Goal: Information Seeking & Learning: Learn about a topic

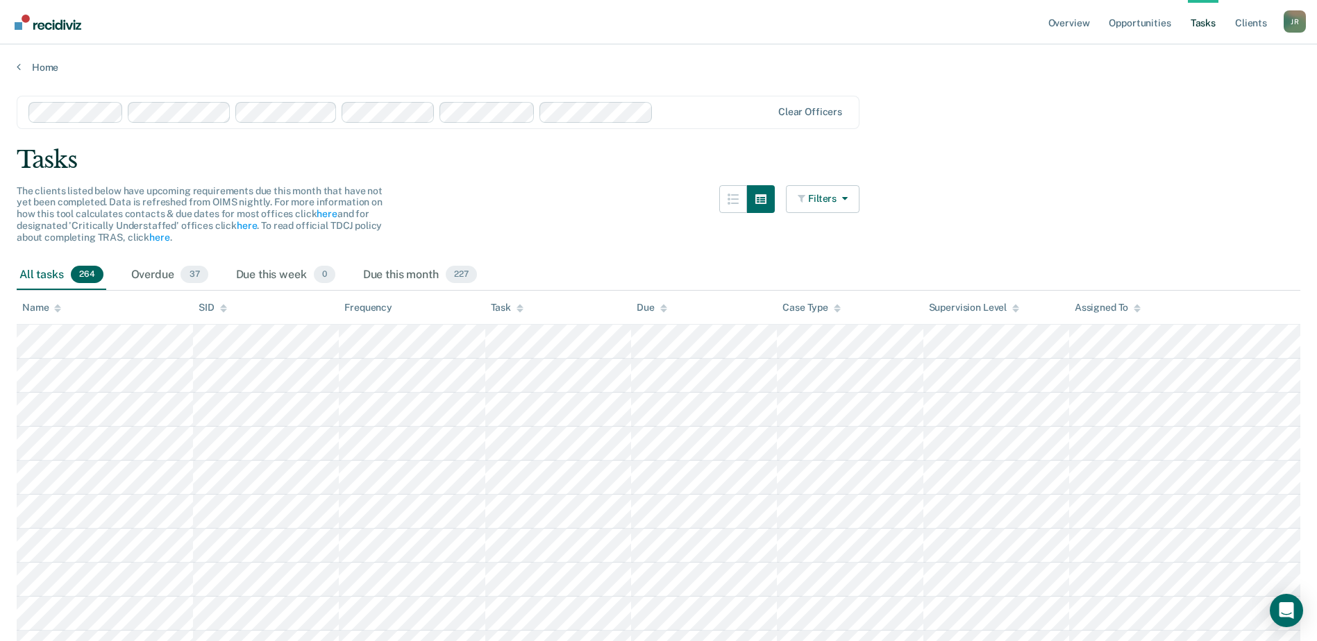
click at [1089, 307] on div "Assigned To" at bounding box center [1108, 308] width 66 height 12
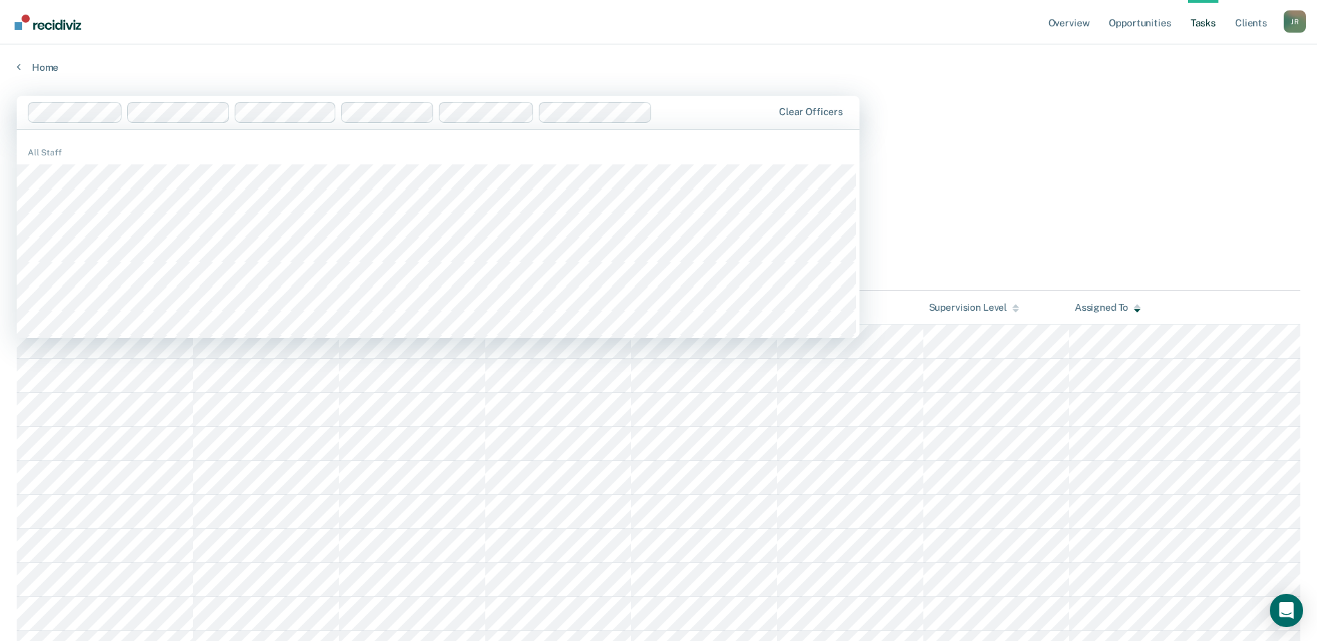
click at [206, 54] on div "Home" at bounding box center [658, 58] width 1317 height 29
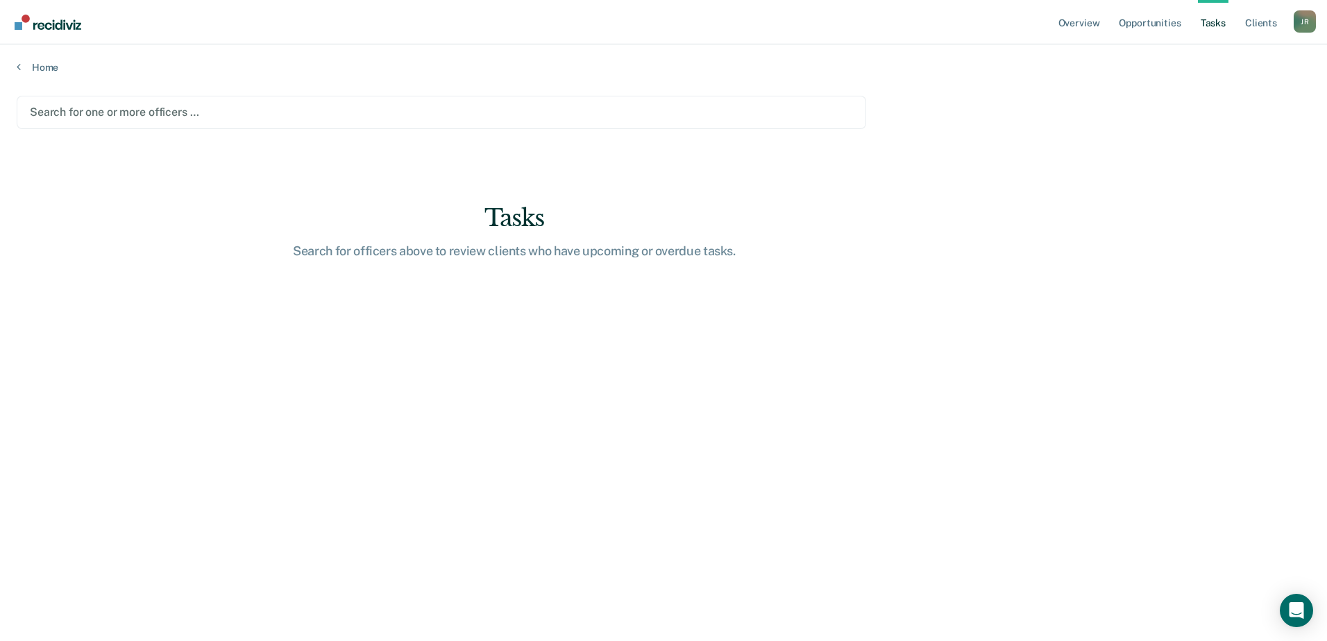
click at [58, 108] on div at bounding box center [441, 112] width 823 height 16
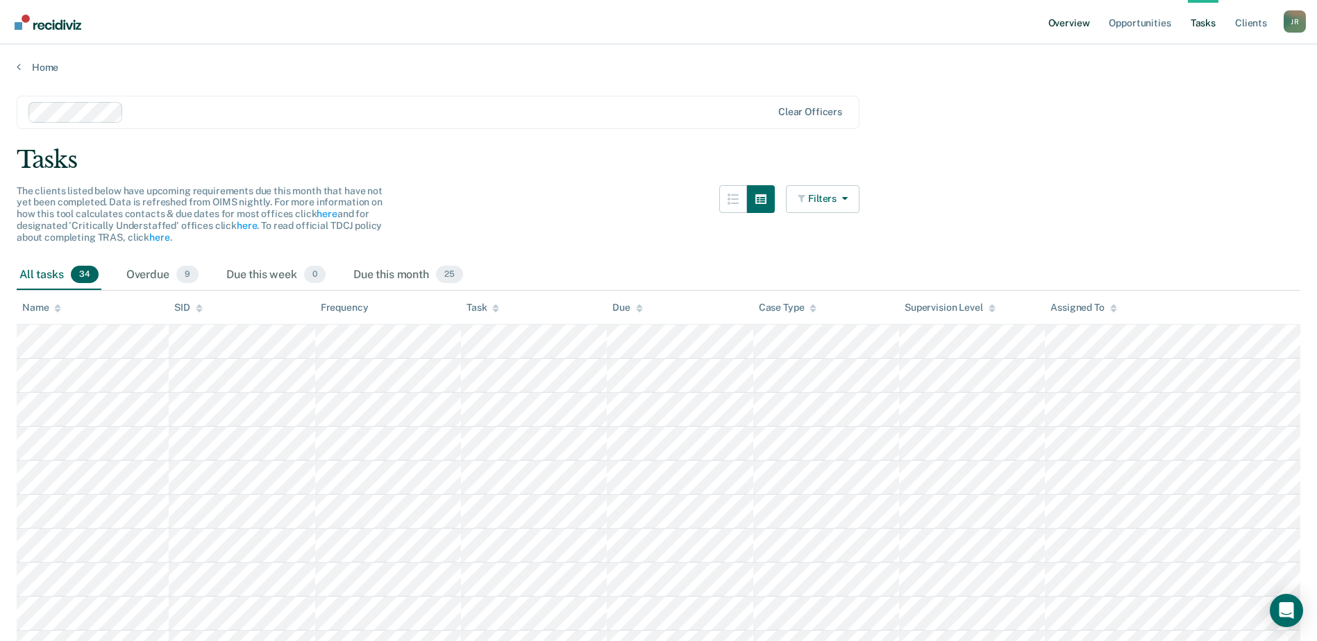
click at [1064, 22] on link "Overview" at bounding box center [1069, 22] width 47 height 44
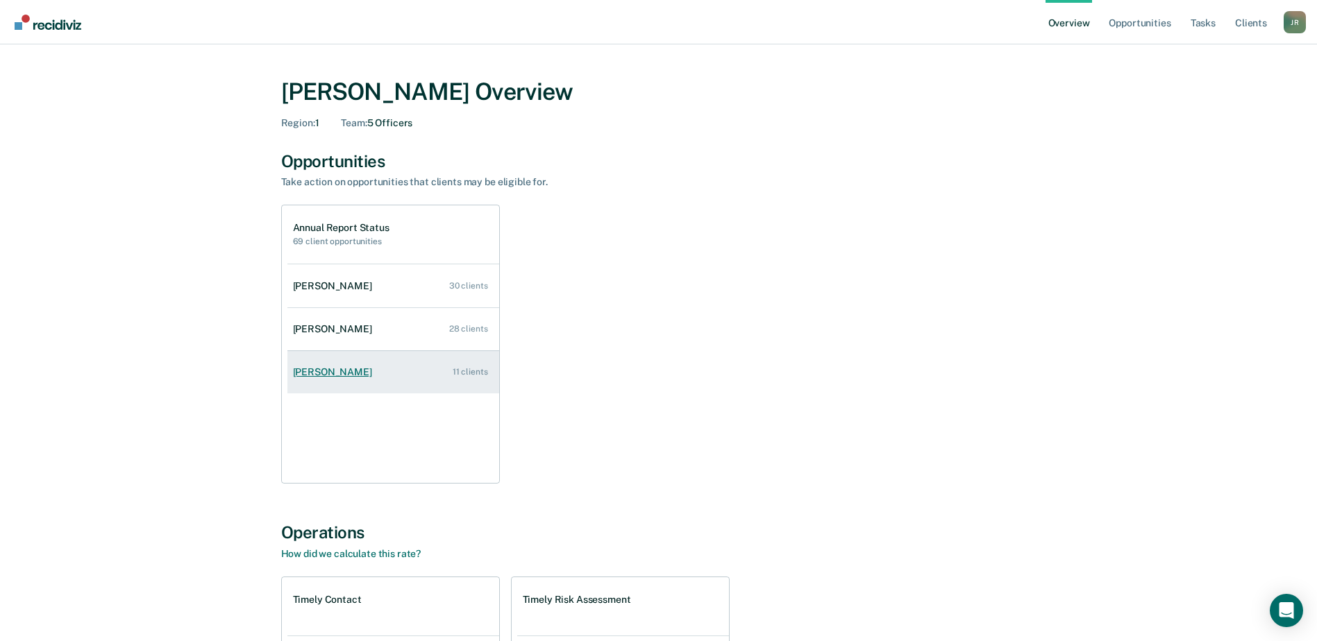
click at [332, 373] on div "[PERSON_NAME]" at bounding box center [335, 373] width 85 height 12
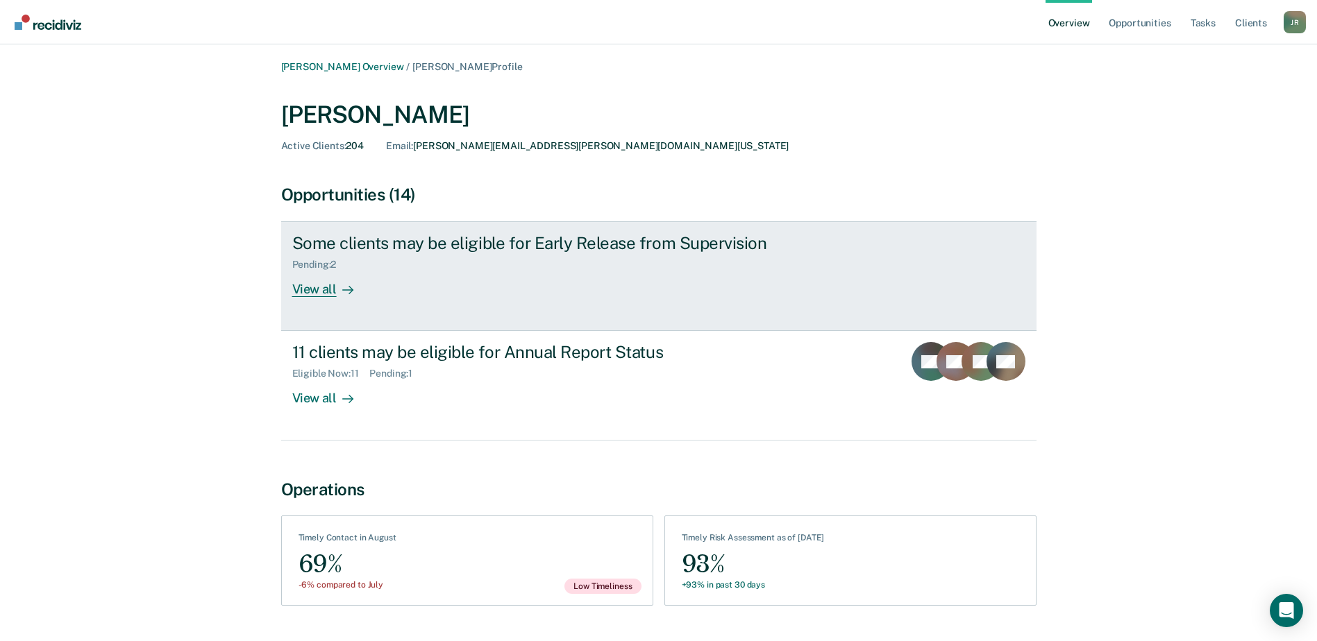
click at [470, 246] on div "Some clients may be eligible for Early Release from Supervision" at bounding box center [535, 243] width 487 height 20
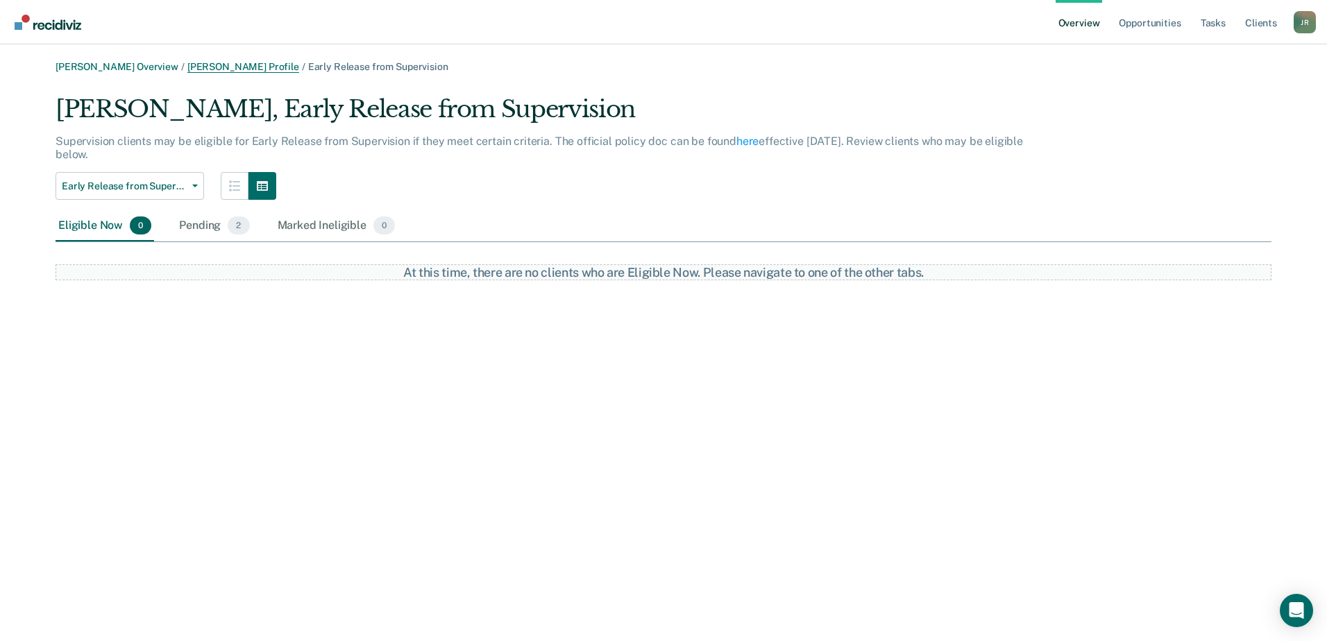
click at [242, 65] on link "[PERSON_NAME] Profile" at bounding box center [243, 67] width 112 height 12
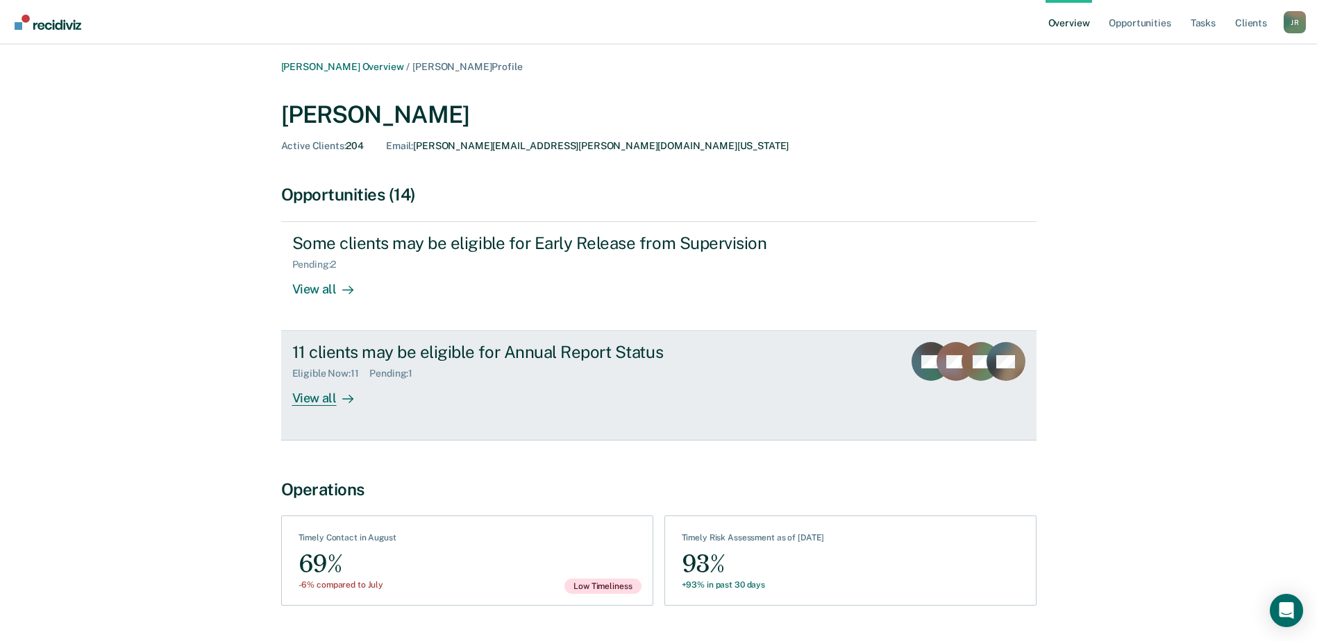
click at [440, 345] on div "11 clients may be eligible for Annual Report Status" at bounding box center [535, 352] width 487 height 20
